Goal: Check status: Check status

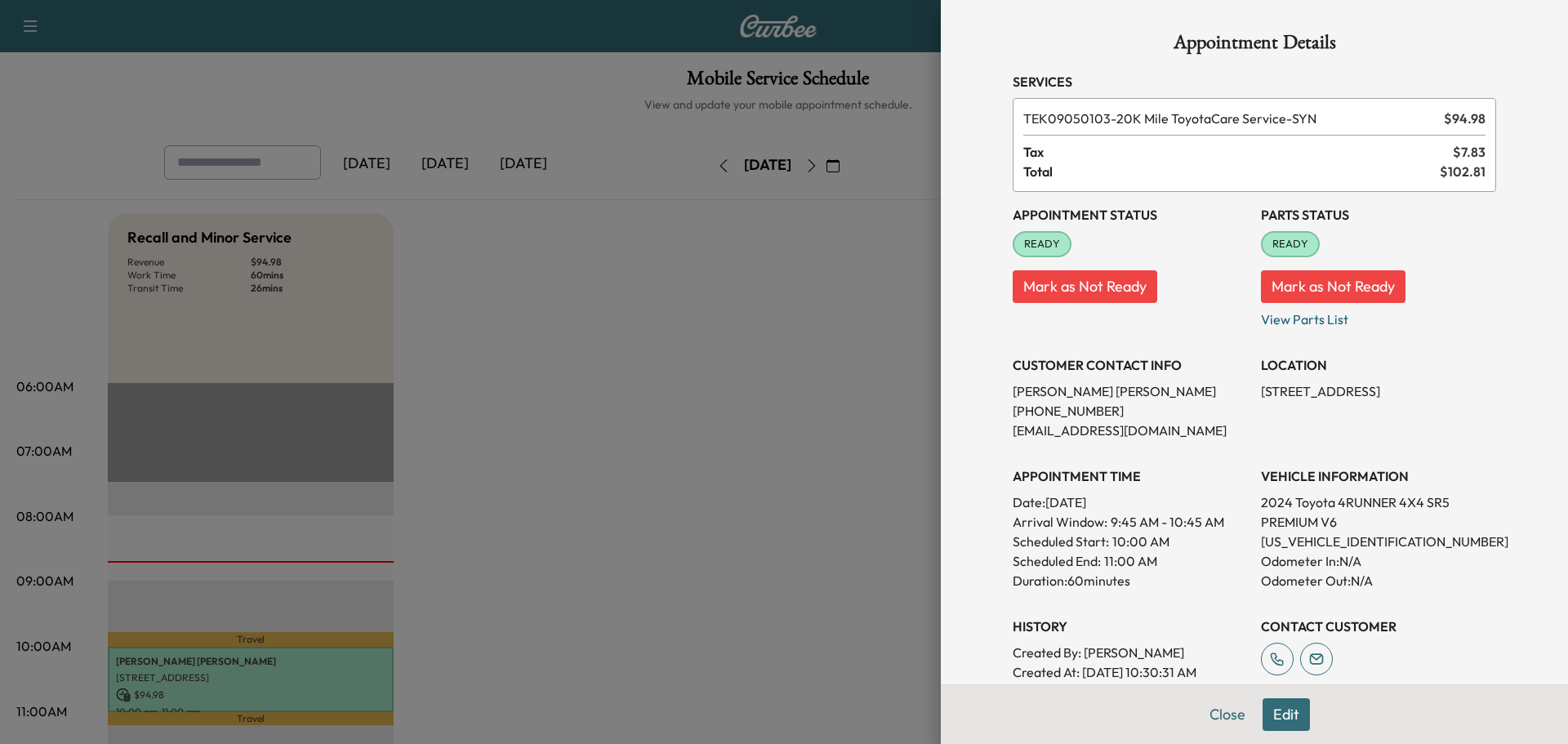
click at [1203, 715] on button "Close" at bounding box center [1228, 714] width 57 height 32
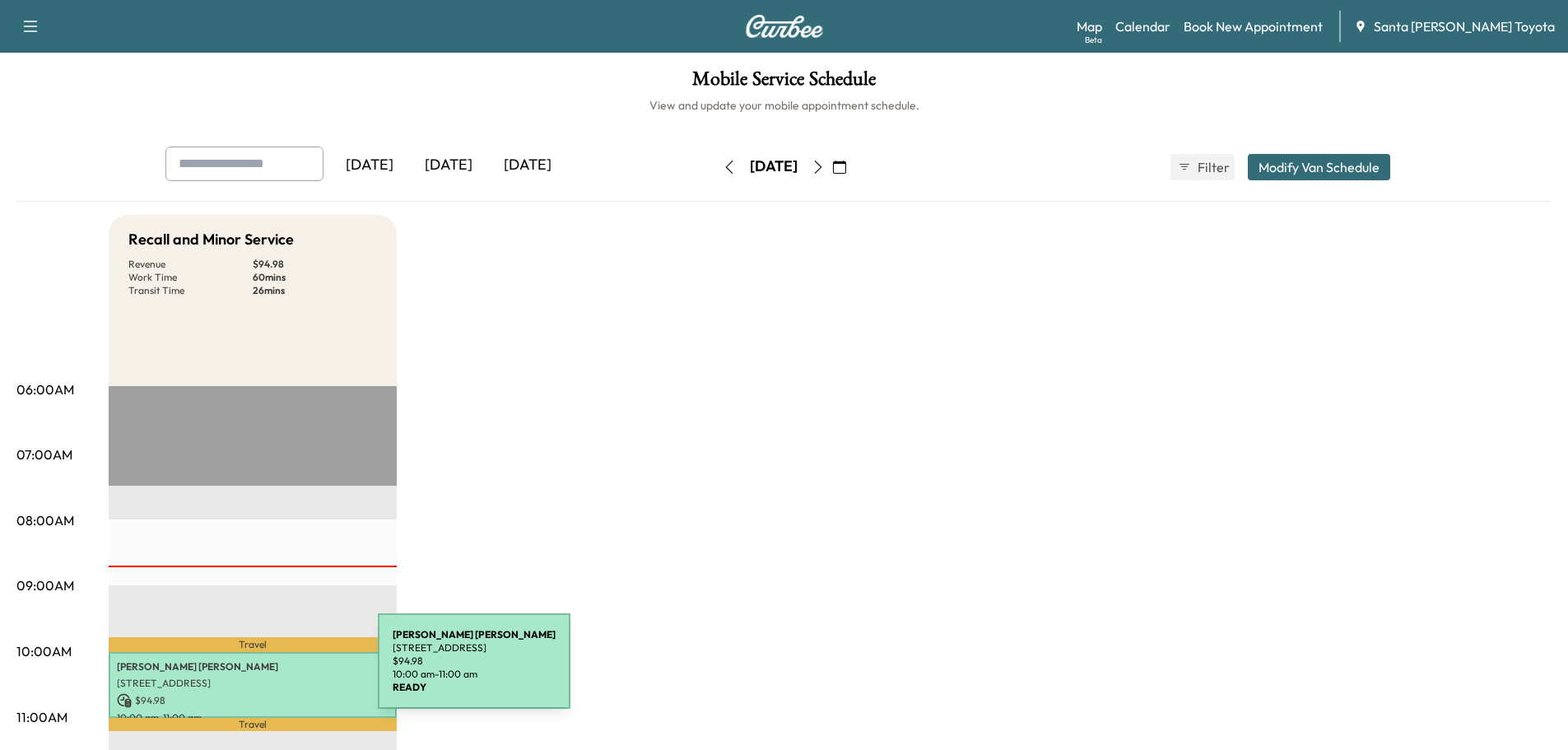
click at [254, 671] on div "STEPHANIE VOGT 3 Newbury Way, Mission Viejo, CA 92694, United States of America…" at bounding box center [253, 686] width 288 height 67
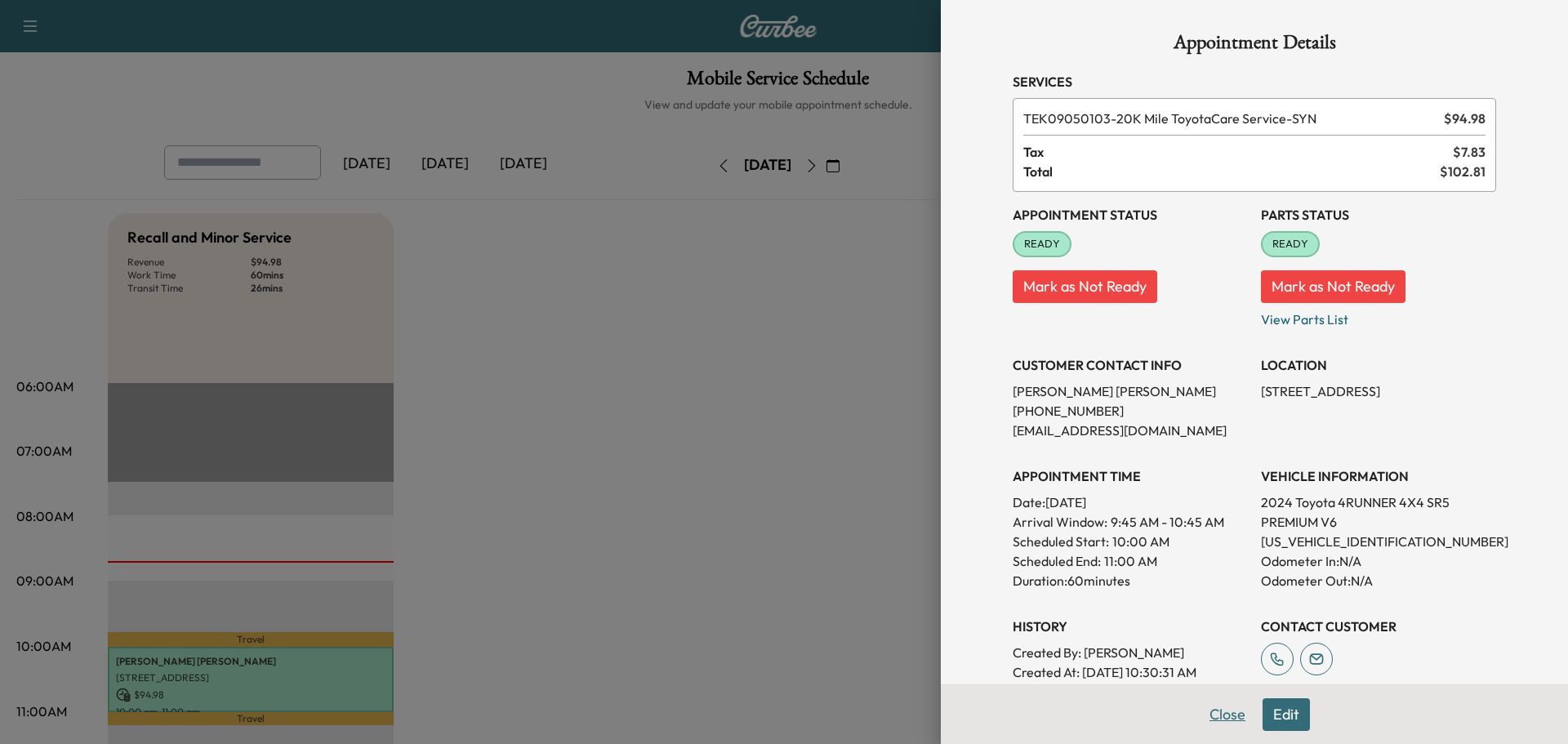
click at [1216, 715] on button "Close" at bounding box center [1228, 714] width 57 height 32
